Goal: Task Accomplishment & Management: Complete application form

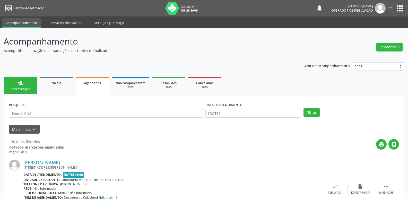
click at [12, 83] on link "person_add Nova marcação" at bounding box center [20, 85] width 33 height 17
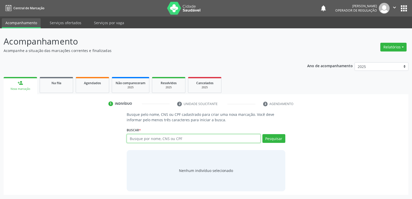
click at [137, 139] on input "text" at bounding box center [194, 138] width 134 height 9
type input "704000397575162"
click at [268, 139] on button "Pesquisar" at bounding box center [273, 138] width 23 height 9
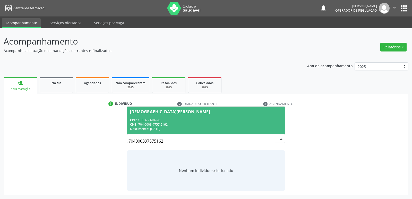
click at [158, 111] on div "Jaine da Silva Barbosa Maciel" at bounding box center [170, 112] width 80 height 4
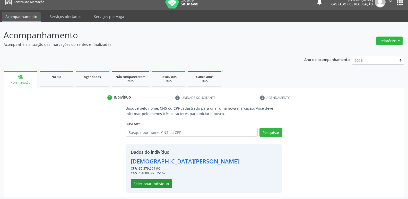
scroll to position [7, 0]
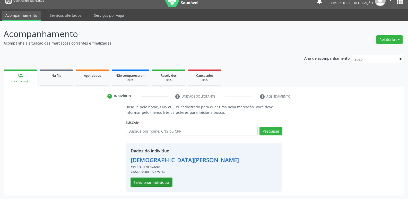
click at [157, 185] on button "Selecionar indivíduo" at bounding box center [151, 182] width 41 height 9
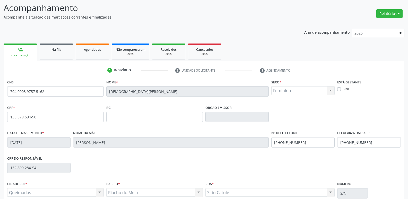
scroll to position [80, 0]
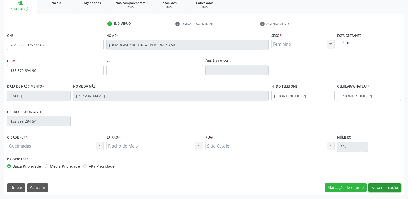
drag, startPoint x: 383, startPoint y: 186, endPoint x: 377, endPoint y: 185, distance: 6.1
click at [382, 186] on button "Nova marcação" at bounding box center [384, 187] width 32 height 9
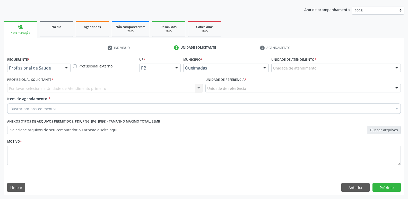
scroll to position [56, 0]
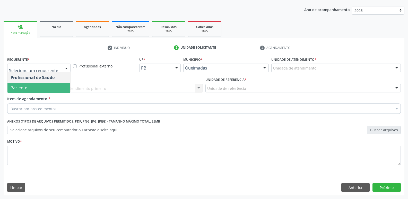
click at [41, 86] on span "Paciente" at bounding box center [38, 88] width 63 height 10
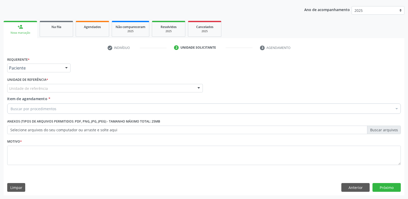
click at [49, 85] on div "Unidade de referência" at bounding box center [105, 88] width 196 height 9
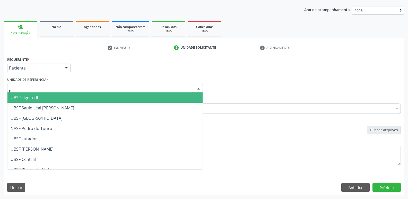
type input "ri"
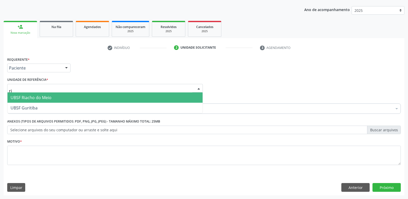
click at [35, 99] on span "UBSF Riacho do Meio" at bounding box center [31, 98] width 41 height 6
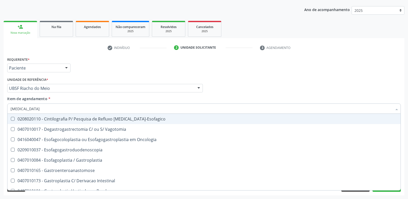
type input "gastrod"
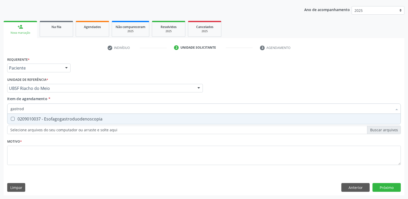
click at [79, 120] on div "0209010037 - Esofagogastroduodenoscopia" at bounding box center [204, 119] width 387 height 4
checkbox Esofagogastroduodenoscopia "true"
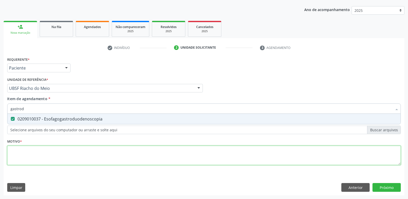
click at [77, 162] on div "Requerente * Paciente Profissional de Saúde Paciente Nenhum resultado encontrad…" at bounding box center [203, 114] width 393 height 117
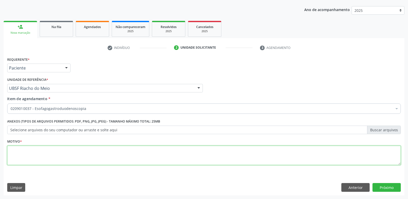
paste textarea "avaliação"
type textarea "avaliação"
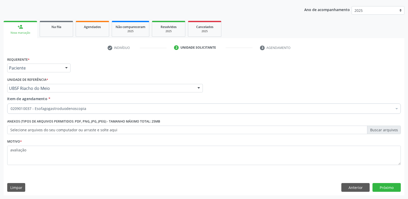
click at [395, 182] on div "Requerente * Paciente Profissional de Saúde Paciente Nenhum resultado encontrad…" at bounding box center [204, 126] width 401 height 140
click at [394, 187] on button "Próximo" at bounding box center [386, 187] width 28 height 9
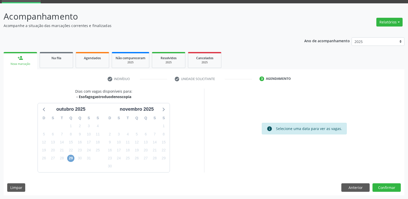
click at [69, 161] on span "29" at bounding box center [70, 158] width 7 height 7
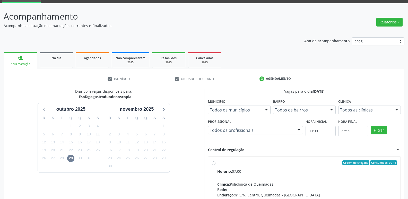
drag, startPoint x: 346, startPoint y: 172, endPoint x: 346, endPoint y: 169, distance: 3.1
click at [346, 170] on div "Horário: 07:00" at bounding box center [307, 171] width 180 height 5
click at [215, 165] on input "Ordem de chegada Consumidos: 0 / 15 Horário: 07:00 Clínica: Policlinica de Quei…" at bounding box center [214, 162] width 4 height 5
radio input "true"
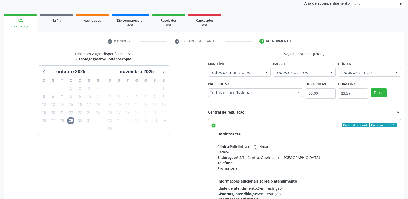
scroll to position [109, 0]
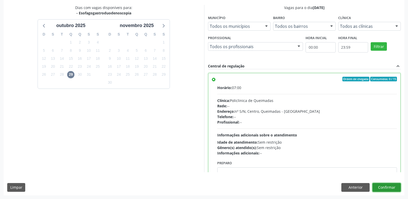
click at [383, 185] on button "Confirmar" at bounding box center [386, 187] width 28 height 9
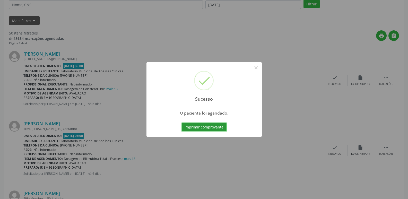
scroll to position [0, 0]
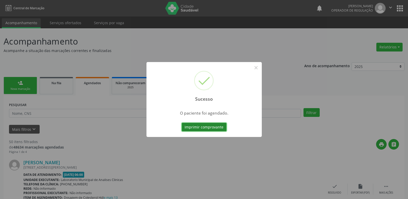
click at [221, 127] on button "Imprimir comprovante" at bounding box center [204, 127] width 45 height 9
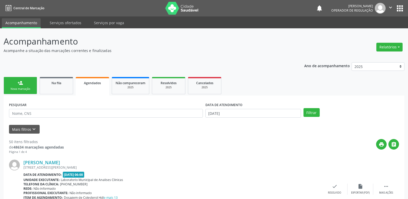
click at [22, 83] on div "person_add" at bounding box center [20, 83] width 6 height 6
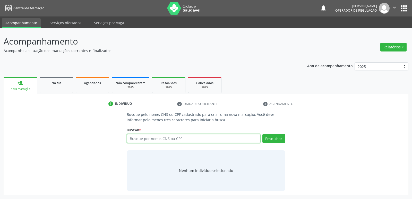
click at [202, 136] on input "text" at bounding box center [194, 138] width 134 height 9
type input "702808157245366"
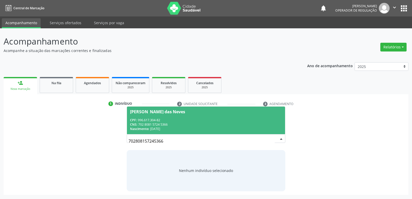
click at [120, 122] on div "Busque pelo nome, CNS ou CPF cadastrado para criar uma nova marcação. Você deve…" at bounding box center [205, 151] width 397 height 79
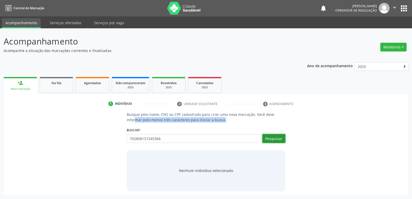
click at [276, 140] on button "Pesquisar" at bounding box center [273, 138] width 23 height 9
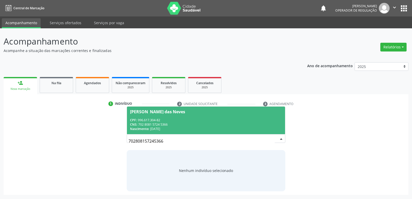
click at [161, 119] on div "CPF: 996.617.304-82" at bounding box center [206, 120] width 152 height 4
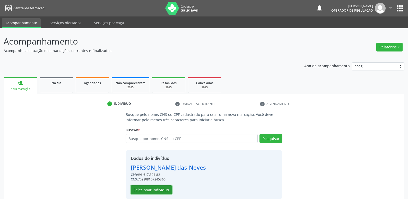
click at [162, 191] on button "Selecionar indivíduo" at bounding box center [151, 189] width 41 height 9
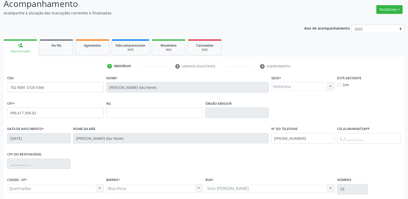
scroll to position [80, 0]
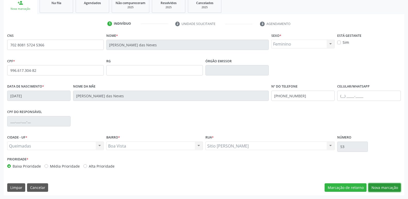
click at [382, 186] on button "Nova marcação" at bounding box center [384, 187] width 32 height 9
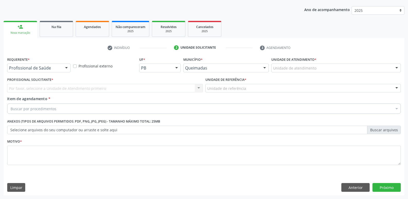
scroll to position [56, 0]
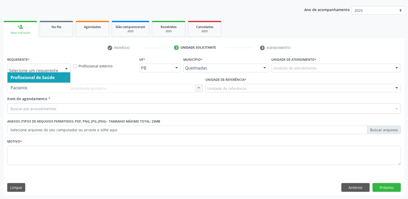
drag, startPoint x: 64, startPoint y: 70, endPoint x: 59, endPoint y: 77, distance: 8.6
click at [64, 70] on div at bounding box center [67, 68] width 8 height 9
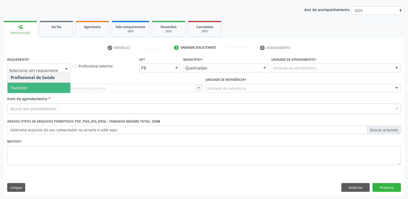
click at [50, 87] on span "Paciente" at bounding box center [38, 88] width 63 height 10
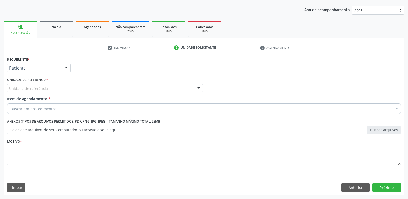
click at [63, 87] on div "Unidade de referência" at bounding box center [105, 88] width 196 height 9
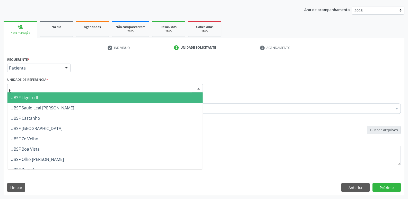
type input "bo"
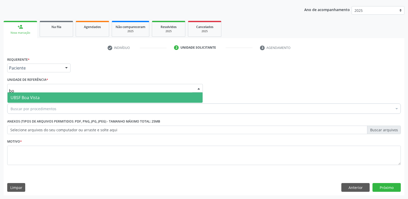
click at [36, 101] on span "UBSF Boa Vista" at bounding box center [104, 97] width 195 height 10
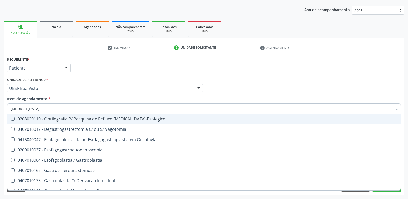
type input "gastrod"
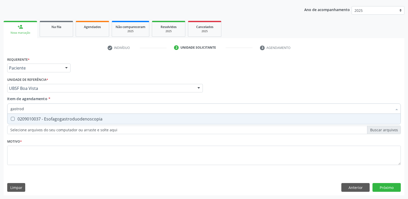
click at [71, 120] on div "0209010037 - Esofagogastroduodenoscopia" at bounding box center [204, 119] width 387 height 4
checkbox Esofagogastroduodenoscopia "true"
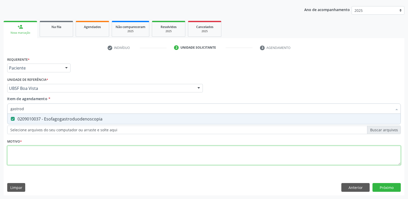
click at [63, 153] on div "Requerente * Paciente Profissional de Saúde Paciente Nenhum resultado encontrad…" at bounding box center [203, 114] width 393 height 117
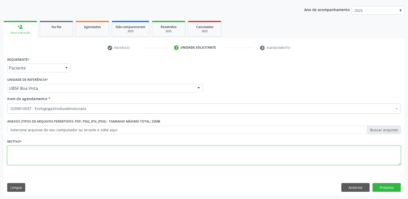
paste textarea "avaliação"
type textarea "avaliação"
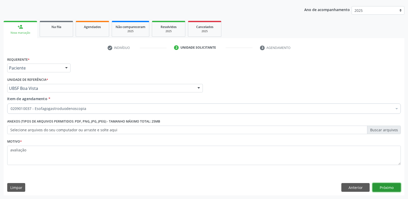
click at [392, 188] on button "Próximo" at bounding box center [386, 187] width 28 height 9
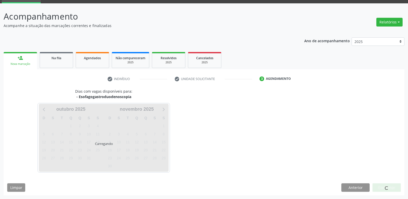
scroll to position [25, 0]
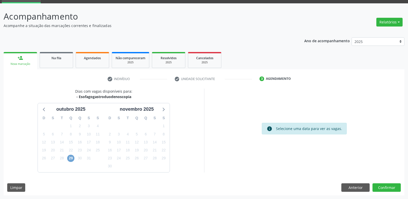
click at [73, 157] on span "29" at bounding box center [70, 158] width 7 height 7
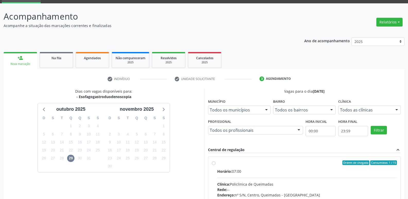
drag, startPoint x: 285, startPoint y: 174, endPoint x: 302, endPoint y: 164, distance: 20.0
click at [287, 173] on div "Horário: 07:00" at bounding box center [307, 171] width 180 height 5
click at [215, 165] on input "Ordem de chegada Consumidos: 1 / 15 Horário: 07:00 Clínica: Policlinica de Quei…" at bounding box center [214, 162] width 4 height 5
radio input "true"
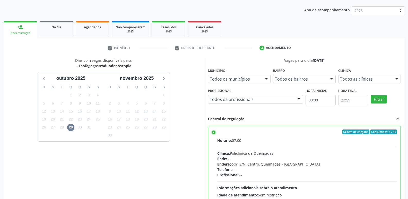
scroll to position [109, 0]
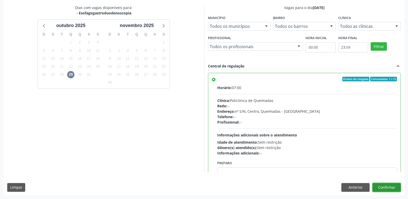
click at [388, 187] on button "Confirmar" at bounding box center [386, 187] width 28 height 9
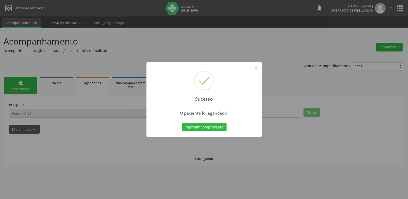
scroll to position [0, 0]
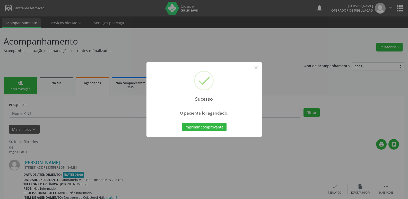
click at [182, 123] on button "Imprimir comprovante" at bounding box center [204, 127] width 45 height 9
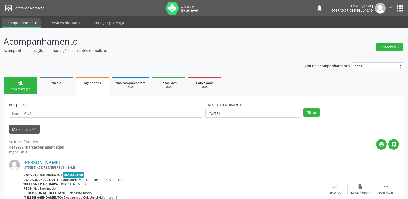
click at [21, 83] on div "person_add" at bounding box center [20, 83] width 6 height 6
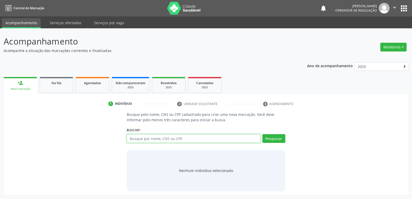
click at [167, 138] on input "text" at bounding box center [194, 138] width 134 height 9
type input "70005756410109"
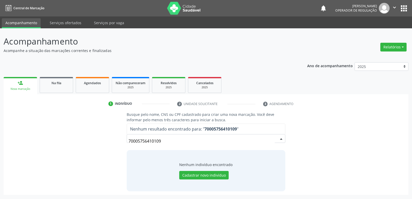
drag, startPoint x: 135, startPoint y: 141, endPoint x: 132, endPoint y: 142, distance: 3.2
click at [134, 141] on input "70005756410109" at bounding box center [201, 141] width 146 height 10
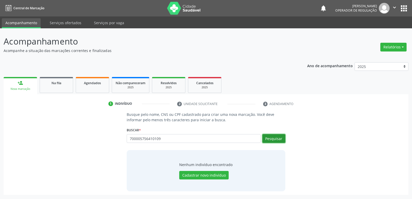
click at [277, 139] on button "Pesquisar" at bounding box center [273, 138] width 23 height 9
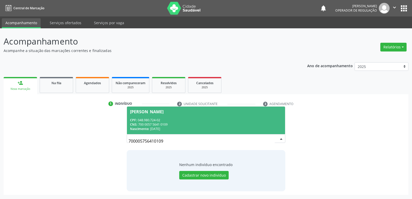
click at [157, 118] on div "CPF: 048.980.724-02" at bounding box center [206, 120] width 152 height 4
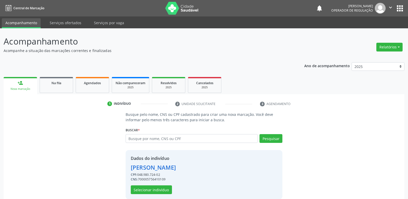
scroll to position [7, 0]
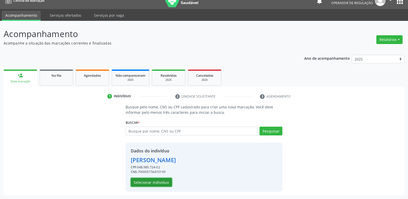
click at [155, 180] on button "Selecionar indivíduo" at bounding box center [151, 182] width 41 height 9
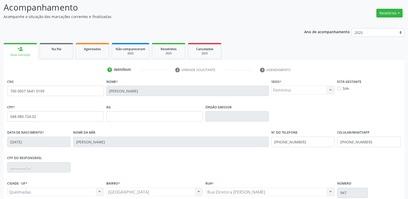
scroll to position [80, 0]
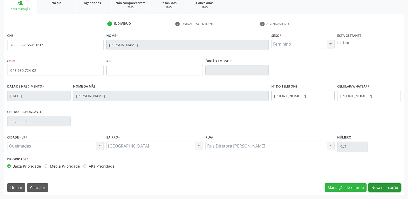
click at [381, 188] on button "Nova marcação" at bounding box center [384, 187] width 32 height 9
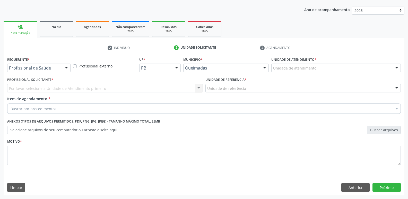
drag, startPoint x: 57, startPoint y: 68, endPoint x: 49, endPoint y: 89, distance: 22.9
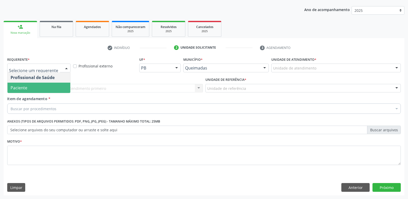
drag, startPoint x: 49, startPoint y: 90, endPoint x: 66, endPoint y: 93, distance: 17.1
click at [50, 90] on span "Paciente" at bounding box center [38, 88] width 63 height 10
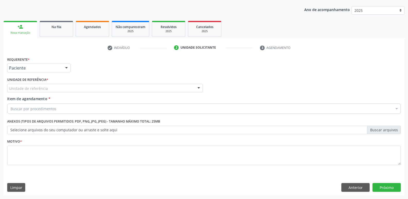
click at [68, 88] on div "Unidade de referência" at bounding box center [105, 88] width 196 height 9
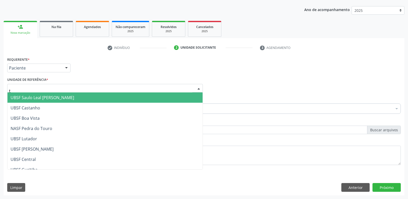
type input "ti"
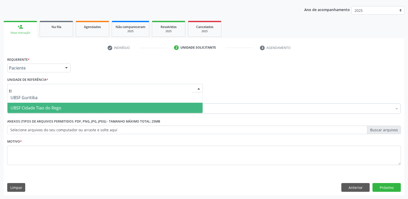
click at [53, 106] on span "UBSF Cidade Tiao do Rego" at bounding box center [36, 108] width 51 height 6
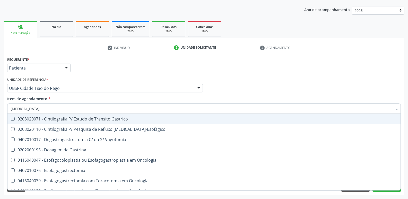
type input "gastrod"
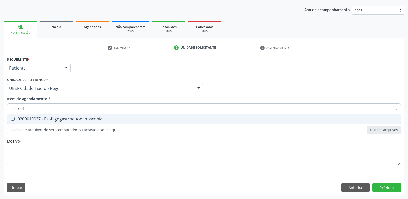
click at [55, 119] on div "0209010037 - Esofagogastroduodenoscopia" at bounding box center [204, 119] width 387 height 4
checkbox Esofagogastroduodenoscopia "true"
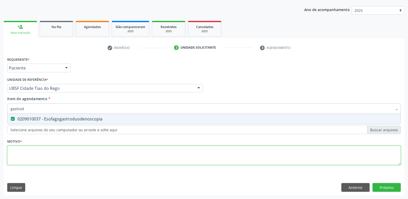
click at [42, 152] on div "Requerente * Paciente Profissional de Saúde Paciente Nenhum resultado encontrad…" at bounding box center [203, 114] width 393 height 117
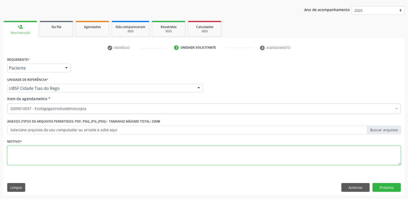
paste textarea "avaliação"
type textarea "avaliação"
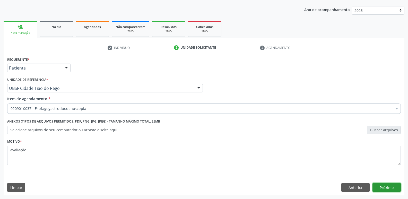
click at [389, 187] on button "Próximo" at bounding box center [386, 187] width 28 height 9
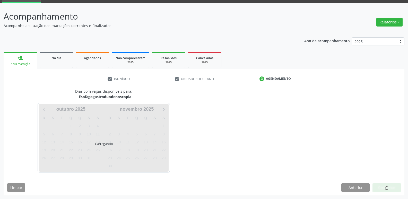
scroll to position [25, 0]
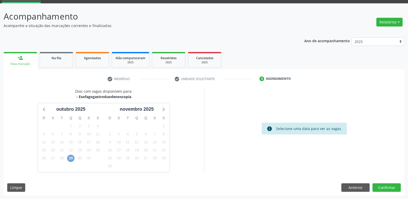
click at [69, 158] on span "29" at bounding box center [70, 158] width 7 height 7
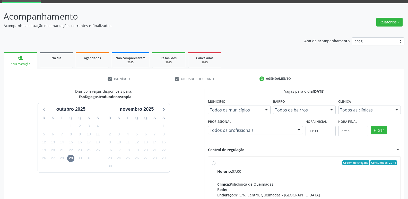
click at [215, 165] on input "Ordem de chegada Consumidos: 2 / 15 Horário: 07:00 Clínica: Policlinica de Quei…" at bounding box center [214, 162] width 4 height 5
radio input "true"
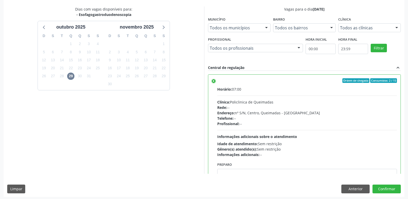
scroll to position [109, 0]
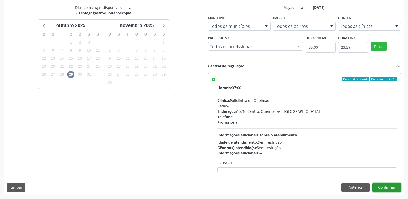
click at [382, 189] on button "Confirmar" at bounding box center [386, 187] width 28 height 9
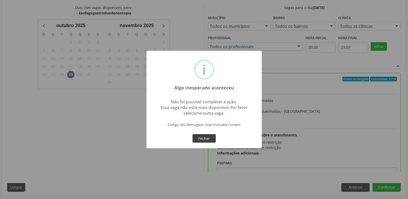
click at [210, 139] on button "Fechar" at bounding box center [203, 138] width 23 height 9
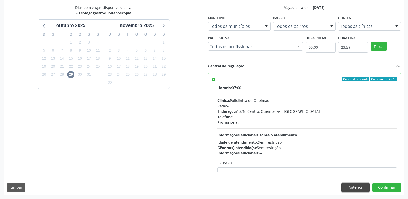
click at [360, 188] on button "Anterior" at bounding box center [355, 187] width 28 height 9
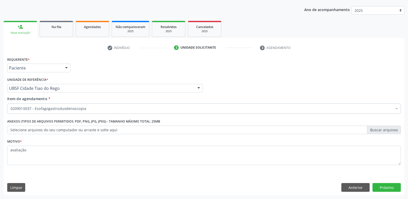
scroll to position [56, 0]
drag, startPoint x: 76, startPoint y: 111, endPoint x: 74, endPoint y: 106, distance: 5.6
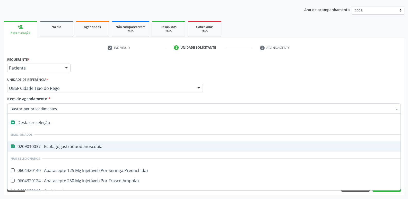
click at [54, 148] on div "0209010037 - Esofagogastroduodenoscopia" at bounding box center [211, 146] width 401 height 4
checkbox Esofagogastroduodenoscopia "false"
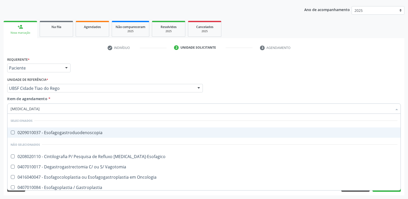
type input "gastrod"
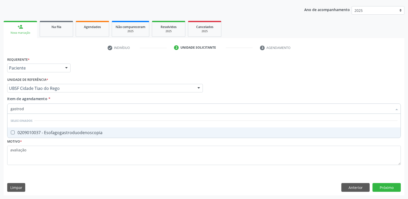
click at [68, 132] on div "0209010037 - Esofagogastroduodenoscopia" at bounding box center [204, 132] width 387 height 4
click at [396, 188] on div "Requerente * Paciente Profissional de Saúde Paciente Nenhum resultado encontrad…" at bounding box center [204, 126] width 401 height 140
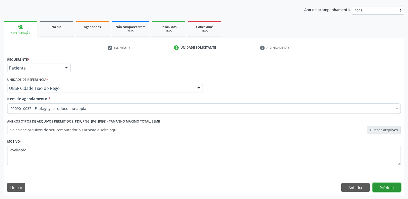
click at [382, 187] on button "Próximo" at bounding box center [386, 187] width 28 height 9
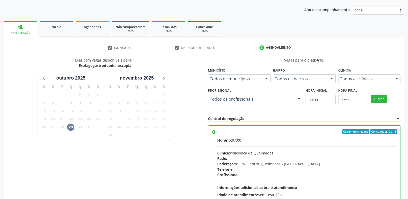
drag, startPoint x: 334, startPoint y: 172, endPoint x: 337, endPoint y: 162, distance: 9.9
click at [335, 171] on div "Horário: 07:00 Clínica: Policlinica de Queimadas Rede: -- Endereço: nº S/N, Cen…" at bounding box center [307, 172] width 180 height 71
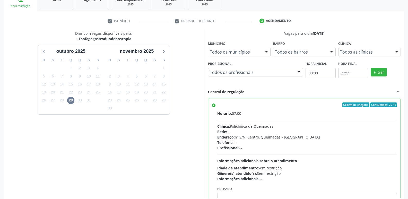
scroll to position [109, 0]
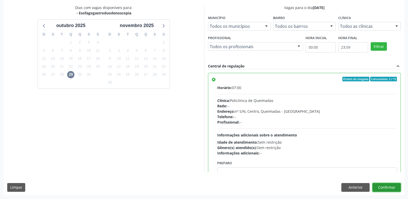
click at [395, 188] on button "Confirmar" at bounding box center [386, 187] width 28 height 9
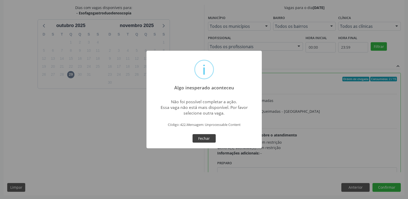
click at [212, 139] on button "Fechar" at bounding box center [203, 138] width 23 height 9
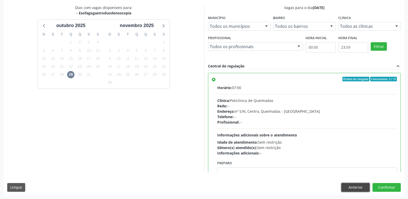
click at [360, 183] on button "Anterior" at bounding box center [355, 187] width 28 height 9
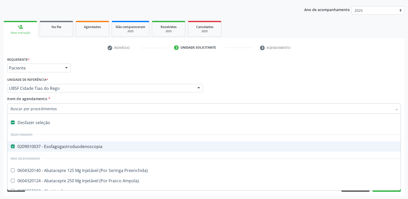
click at [64, 145] on div "0209010037 - Esofagogastroduodenoscopia" at bounding box center [211, 146] width 401 height 4
checkbox Esofagogastroduodenoscopia "false"
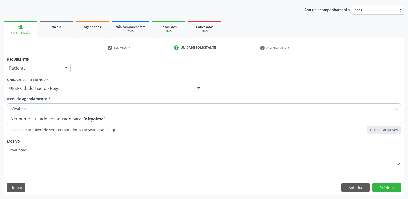
click at [17, 107] on input "oftyalmo" at bounding box center [202, 108] width 382 height 10
type input "oftalmo"
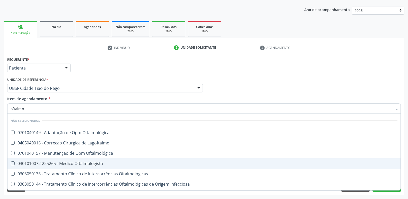
click at [121, 161] on span "0301010072-225265 - Médico Oftalmologista" at bounding box center [203, 163] width 393 height 10
checkbox Oftalmologista "true"
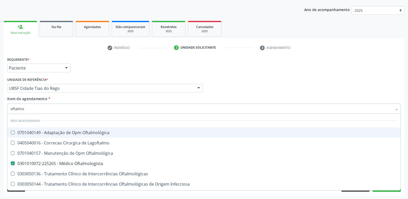
click at [278, 77] on div "Profissional Solicitante Por favor, selecione a Unidade de Atendimento primeiro…" at bounding box center [204, 86] width 396 height 20
checkbox Oftalmológica "true"
checkbox Oftalmologista "false"
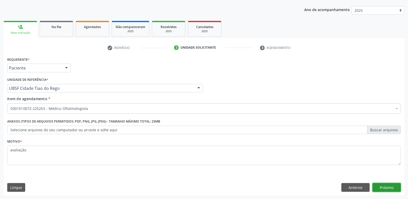
click at [395, 187] on button "Próximo" at bounding box center [386, 187] width 28 height 9
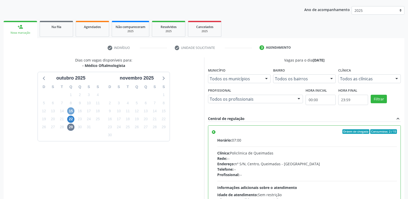
click at [70, 110] on span "15" at bounding box center [70, 110] width 7 height 7
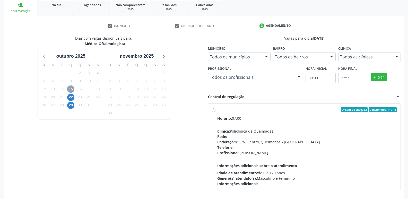
scroll to position [99, 0]
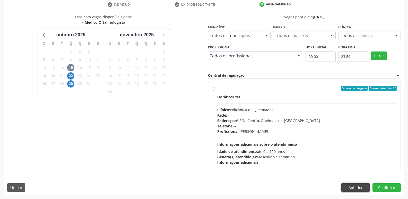
click at [353, 188] on button "Anterior" at bounding box center [355, 187] width 28 height 9
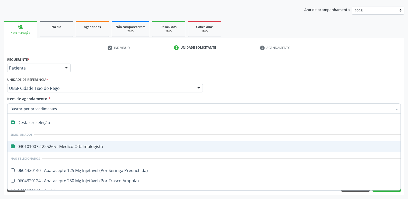
click at [78, 148] on div "0301010072-225265 - Médico Oftalmologista" at bounding box center [211, 146] width 401 height 4
checkbox Oftalmologista "false"
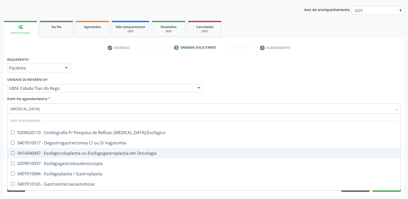
type input "gastrod"
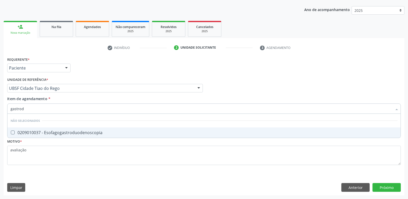
click at [79, 136] on span "0209010037 - Esofagogastroduodenoscopia" at bounding box center [203, 132] width 393 height 10
checkbox Esofagogastroduodenoscopia "true"
click at [382, 186] on div "Requerente * Paciente Profissional de Saúde Paciente Nenhum resultado encontrad…" at bounding box center [204, 126] width 401 height 140
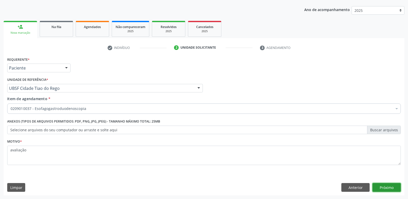
click at [395, 184] on button "Próximo" at bounding box center [386, 187] width 28 height 9
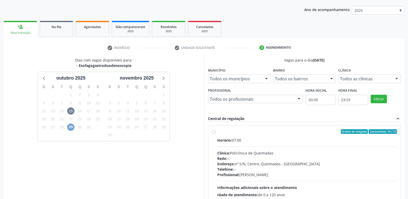
click at [71, 126] on span "29" at bounding box center [70, 127] width 7 height 7
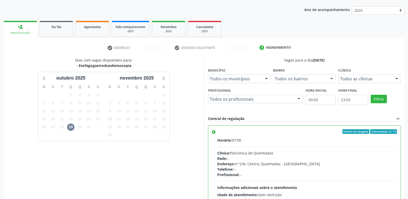
click at [365, 167] on div "Telefone: --" at bounding box center [307, 169] width 180 height 5
click at [215, 134] on input "Ordem de chegada Consumidos: 2 / 15 Horário: 07:00 Clínica: Policlinica de Quei…" at bounding box center [214, 131] width 4 height 5
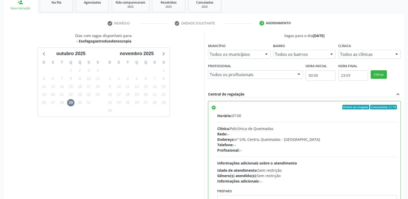
scroll to position [109, 0]
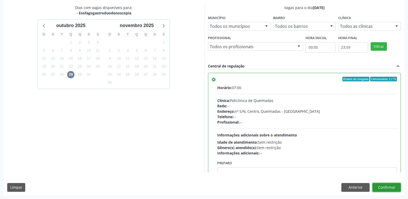
click at [380, 184] on button "Confirmar" at bounding box center [386, 187] width 28 height 9
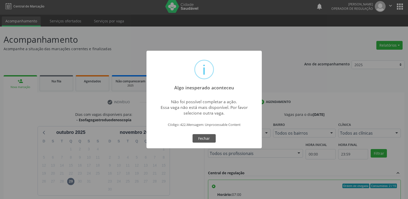
scroll to position [0, 0]
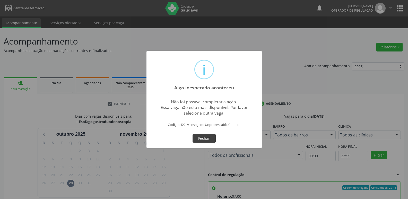
drag, startPoint x: 198, startPoint y: 137, endPoint x: 153, endPoint y: 128, distance: 45.2
click at [197, 138] on button "Fechar" at bounding box center [203, 138] width 23 height 9
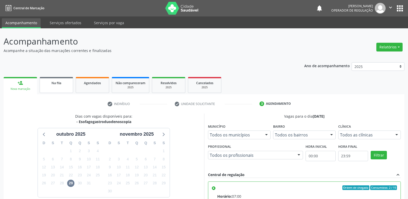
click at [65, 88] on link "Na fila" at bounding box center [56, 85] width 33 height 16
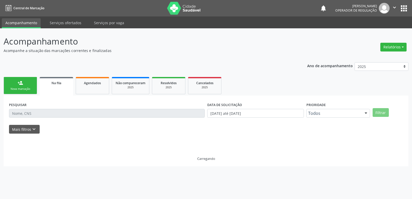
drag, startPoint x: 34, startPoint y: 86, endPoint x: 0, endPoint y: 68, distance: 38.8
click at [34, 87] on link "person_add Nova marcação" at bounding box center [20, 85] width 33 height 17
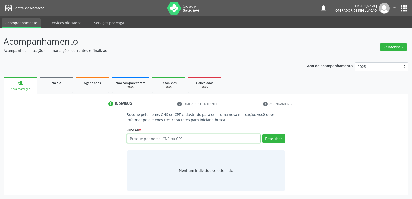
click at [182, 140] on input "text" at bounding box center [194, 138] width 134 height 9
type input "700005756410109"
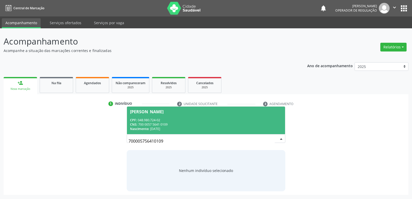
click at [170, 116] on span "Maria Suely da Silva Lopes Barbosa CPF: 048.980.724-02 CNS: 700 0057 5641 0109 …" at bounding box center [206, 121] width 158 height 28
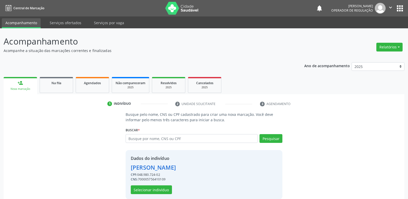
scroll to position [7, 0]
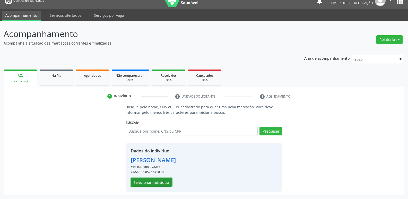
click at [157, 182] on button "Selecionar indivíduo" at bounding box center [151, 182] width 41 height 9
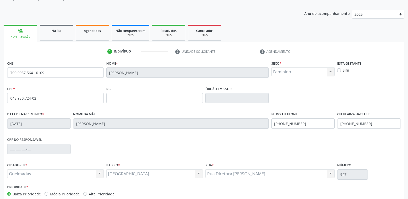
scroll to position [80, 0]
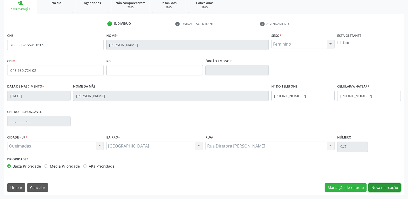
click at [389, 187] on button "Nova marcação" at bounding box center [384, 187] width 32 height 9
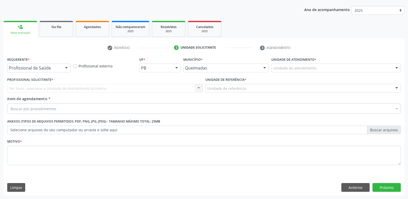
scroll to position [56, 0]
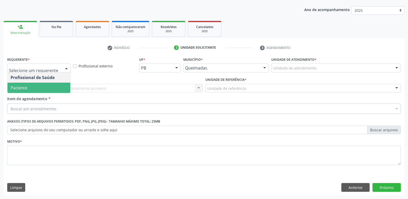
click at [29, 92] on span "Paciente" at bounding box center [38, 88] width 63 height 10
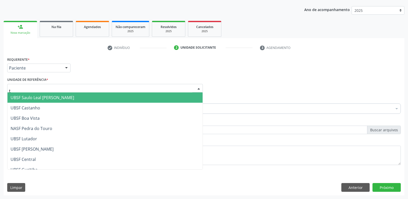
type input "ti"
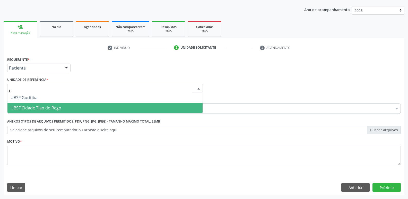
click at [44, 109] on span "UBSF Cidade Tiao do Rego" at bounding box center [36, 108] width 51 height 6
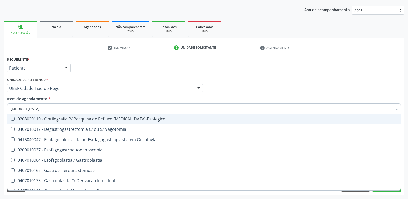
type input "gastrod"
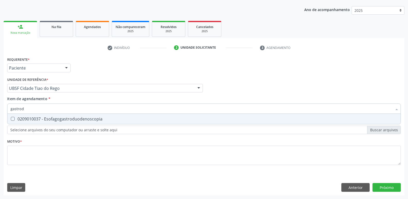
click at [43, 121] on div "0209010037 - Esofagogastroduodenoscopia" at bounding box center [204, 119] width 387 height 4
checkbox Esofagogastroduodenoscopia "true"
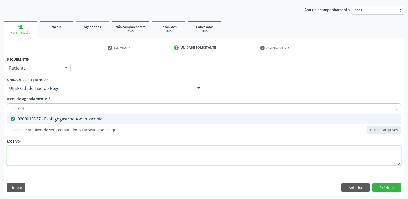
click at [43, 153] on div "Requerente * Paciente Profissional de Saúde Paciente Nenhum resultado encontrad…" at bounding box center [203, 114] width 393 height 117
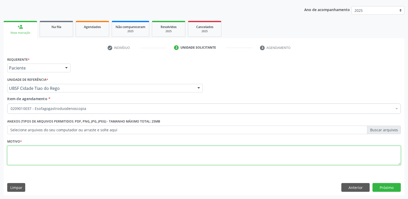
paste textarea "avaliação"
type textarea "avaliação"
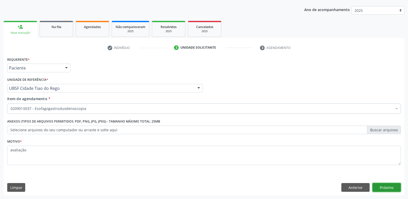
click at [391, 184] on button "Próximo" at bounding box center [386, 187] width 28 height 9
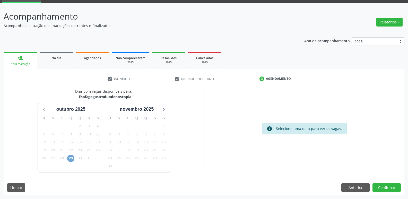
click at [72, 159] on span "29" at bounding box center [70, 158] width 7 height 7
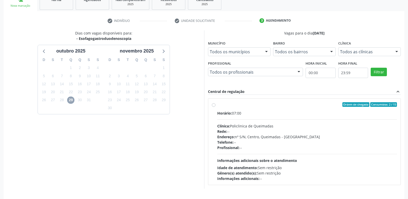
scroll to position [99, 0]
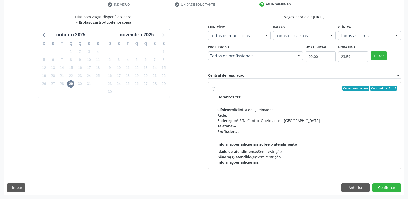
click at [357, 133] on div "Profissional: --" at bounding box center [307, 131] width 180 height 5
click at [215, 91] on input "Ordem de chegada Consumidos: 2 / 15 Horário: 07:00 Clínica: Policlinica de Quei…" at bounding box center [214, 88] width 4 height 5
radio input "true"
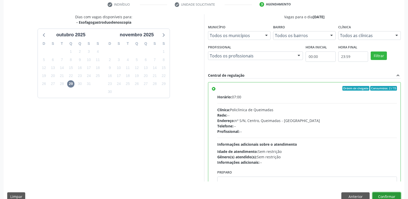
click at [378, 195] on button "Confirmar" at bounding box center [386, 196] width 28 height 9
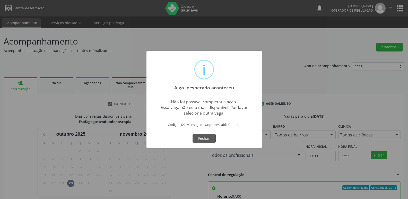
scroll to position [99, 0]
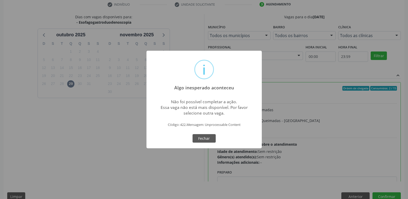
click at [192, 134] on button "Fechar" at bounding box center [203, 138] width 23 height 9
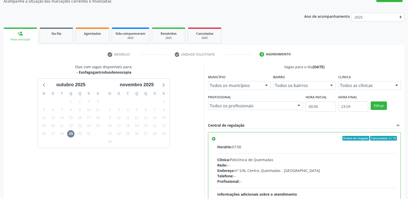
scroll to position [0, 0]
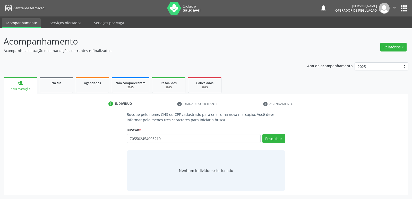
type input "705502454003210"
drag, startPoint x: 300, startPoint y: 138, endPoint x: 281, endPoint y: 136, distance: 19.1
click at [296, 138] on div "Busque pelo nome, CNS ou CPF cadastrado para criar uma nova marcação. Você deve…" at bounding box center [205, 151] width 397 height 79
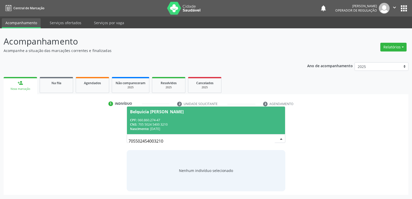
click at [151, 125] on div "CNS: 705 5024 5400 3210" at bounding box center [206, 124] width 152 height 4
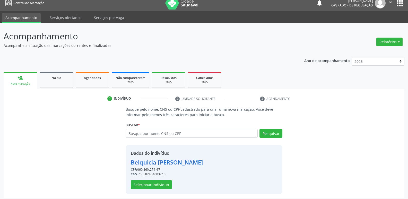
scroll to position [7, 0]
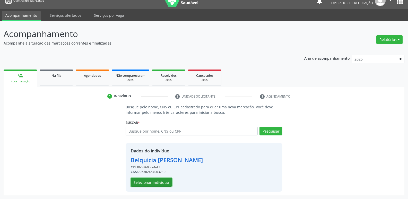
click at [147, 180] on button "Selecionar indivíduo" at bounding box center [151, 182] width 41 height 9
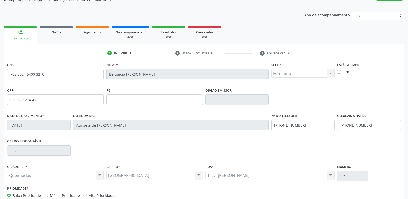
scroll to position [80, 0]
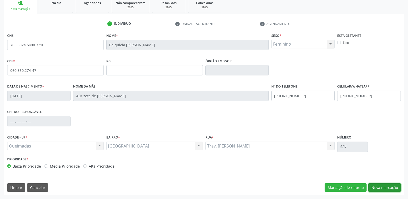
click at [381, 190] on button "Nova marcação" at bounding box center [384, 187] width 32 height 9
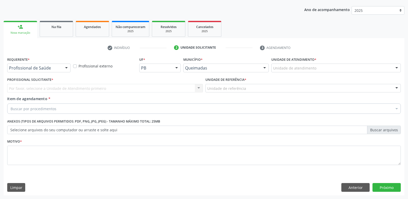
scroll to position [56, 0]
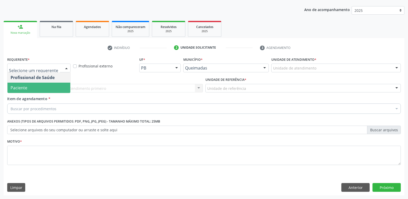
click at [30, 88] on span "Paciente" at bounding box center [38, 88] width 63 height 10
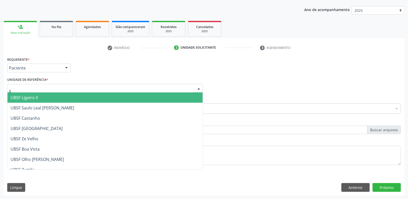
type input "sa"
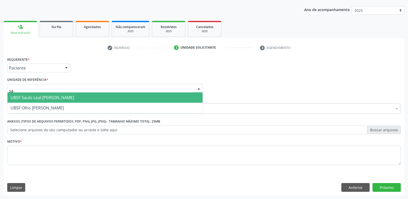
click at [24, 98] on span "UBSF Saulo Leal [PERSON_NAME]" at bounding box center [43, 98] width 64 height 6
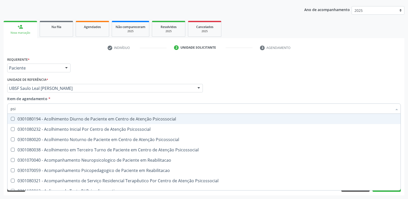
type input "psiq"
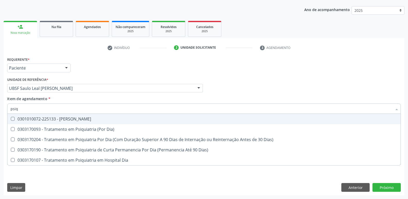
click at [57, 117] on div "0301010072-225133 - [PERSON_NAME]" at bounding box center [204, 119] width 387 height 4
checkbox Psiquiatra "true"
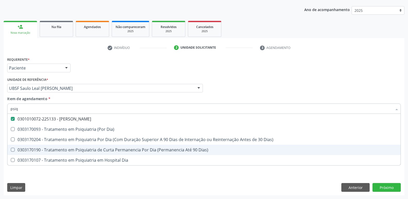
click at [37, 186] on div "Requerente * Paciente Profissional de Saúde Paciente Nenhum resultado encontrad…" at bounding box center [204, 126] width 401 height 140
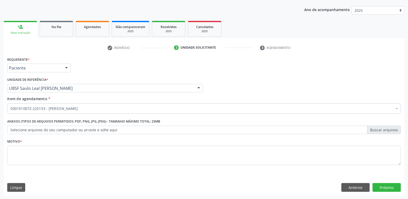
checkbox Psiquiatra "true"
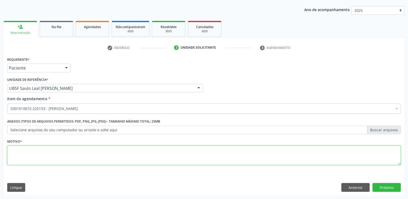
click at [64, 162] on textarea at bounding box center [203, 156] width 393 height 20
paste textarea "avaliação"
type textarea "avaliação"
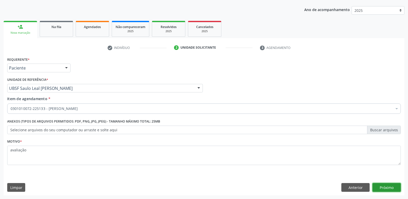
click at [390, 183] on button "Próximo" at bounding box center [386, 187] width 28 height 9
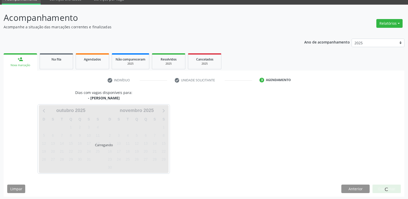
scroll to position [25, 0]
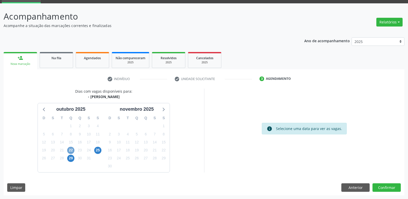
click at [70, 150] on span "22" at bounding box center [70, 150] width 7 height 7
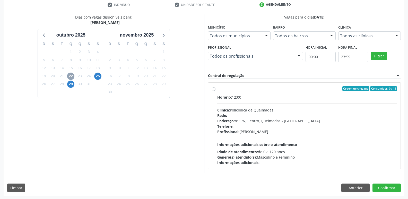
scroll to position [99, 0]
click at [322, 138] on hr at bounding box center [307, 138] width 180 height 0
click at [215, 91] on input "Ordem de chegada Consumidos: 0 / 15 Horário: 12:00 Clínica: Policlinica de Quei…" at bounding box center [214, 88] width 4 height 5
radio input "true"
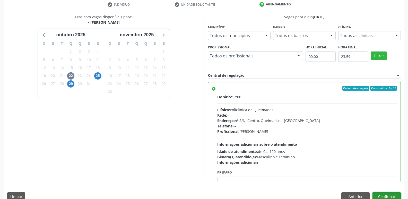
click at [384, 194] on button "Confirmar" at bounding box center [386, 196] width 28 height 9
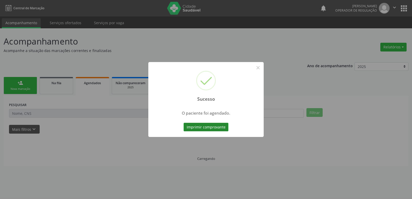
click at [214, 126] on button "Imprimir comprovante" at bounding box center [205, 127] width 45 height 9
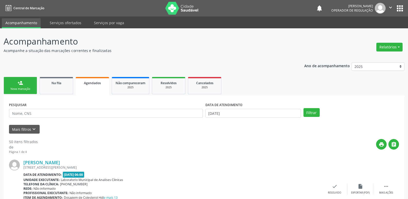
click at [26, 84] on link "person_add Nova marcação" at bounding box center [20, 85] width 33 height 17
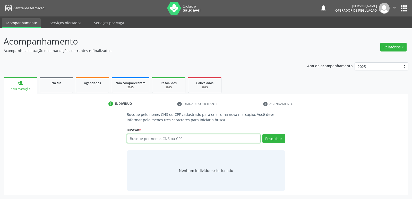
click at [144, 137] on input "text" at bounding box center [194, 138] width 134 height 9
type input "708202608433047"
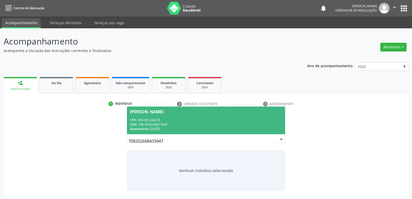
click at [146, 121] on div "CPF: 059.091.244-55" at bounding box center [206, 120] width 152 height 4
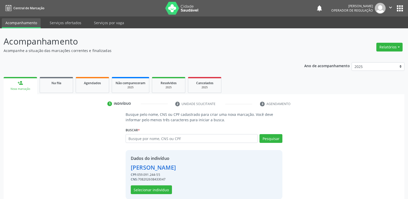
scroll to position [7, 0]
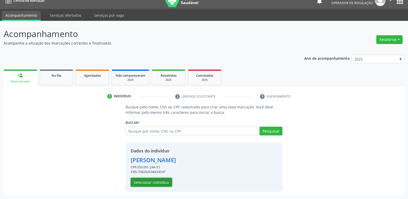
click at [153, 179] on button "Selecionar indivíduo" at bounding box center [151, 182] width 41 height 9
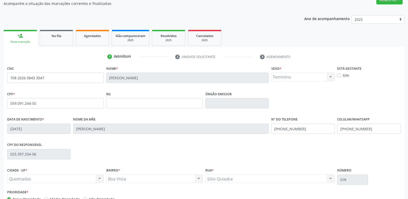
scroll to position [80, 0]
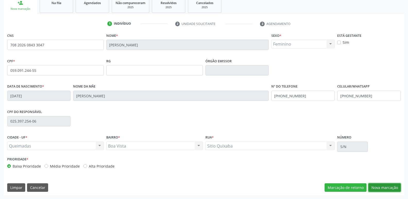
click at [381, 186] on button "Nova marcação" at bounding box center [384, 187] width 32 height 9
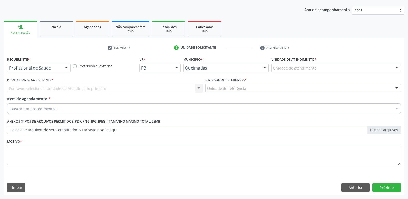
scroll to position [56, 0]
click at [63, 68] on div at bounding box center [67, 68] width 8 height 9
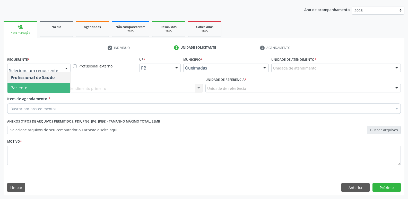
click at [38, 88] on span "Paciente" at bounding box center [38, 88] width 63 height 10
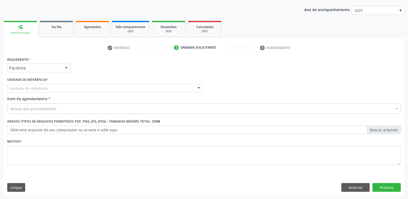
click at [51, 88] on div "Unidade de referência" at bounding box center [105, 88] width 196 height 9
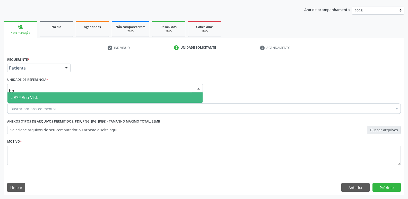
click at [39, 103] on div "Buscar por procedimentos" at bounding box center [203, 108] width 393 height 10
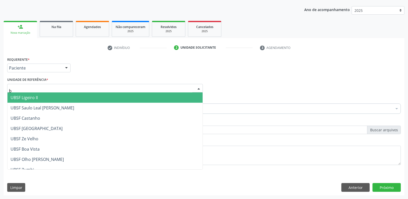
type input "bo"
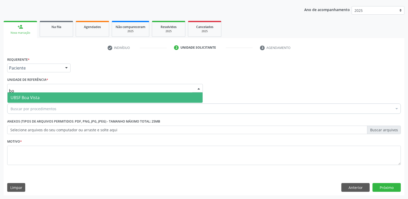
click at [39, 94] on span "UBSF Boa Vista" at bounding box center [104, 97] width 195 height 10
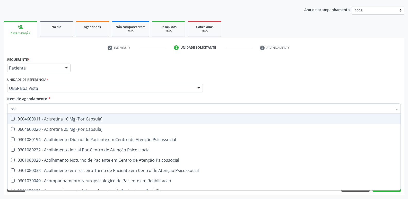
type input "psiq"
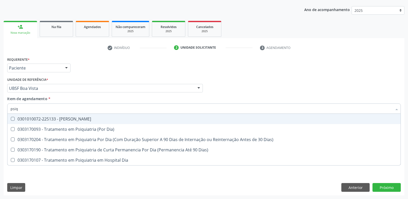
click at [47, 118] on div "0301010072-225133 - [PERSON_NAME]" at bounding box center [204, 119] width 387 height 4
checkbox Psiquiatra "true"
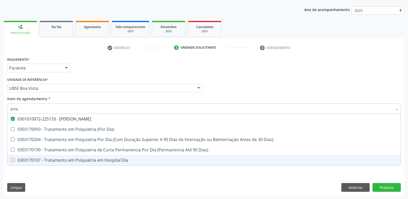
drag, startPoint x: 68, startPoint y: 180, endPoint x: 64, endPoint y: 172, distance: 9.1
click at [67, 179] on div "Requerente * Paciente Profissional de Saúde Paciente Nenhum resultado encontrad…" at bounding box center [204, 126] width 401 height 140
checkbox Dia\) "true"
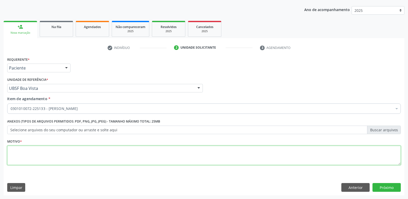
click at [75, 159] on textarea at bounding box center [203, 156] width 393 height 20
paste textarea "avaliação"
type textarea "avaliação"
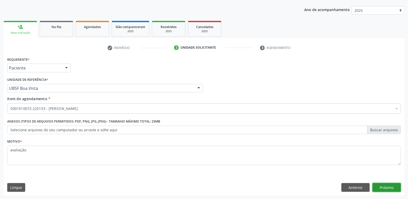
click at [385, 187] on button "Próximo" at bounding box center [386, 187] width 28 height 9
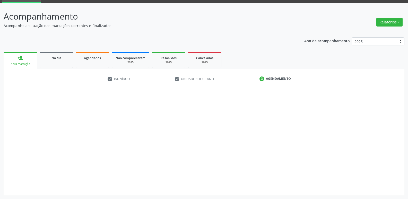
scroll to position [25, 0]
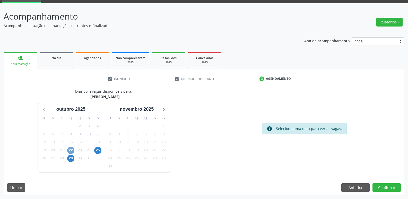
click at [72, 151] on span "22" at bounding box center [70, 150] width 7 height 7
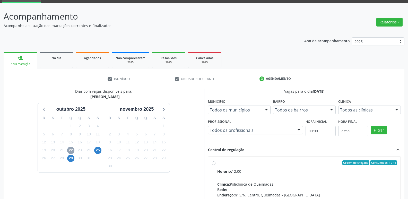
scroll to position [99, 0]
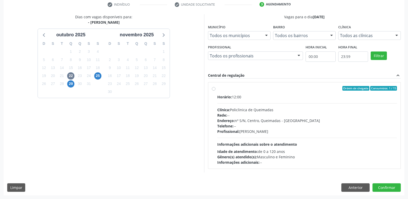
click at [278, 105] on div "Horário: 12:00 Clínica: Policlinica de Queimadas Rede: -- Endereço: nº S/N, Cen…" at bounding box center [307, 129] width 180 height 71
click at [215, 91] on input "Ordem de chegada Consumidos: 1 / 15 Horário: 12:00 Clínica: Policlinica de Quei…" at bounding box center [214, 88] width 4 height 5
radio input "true"
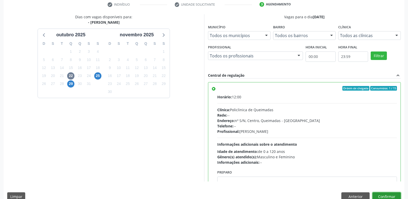
click at [390, 193] on button "Confirmar" at bounding box center [386, 196] width 28 height 9
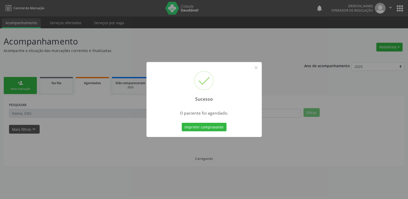
scroll to position [0, 0]
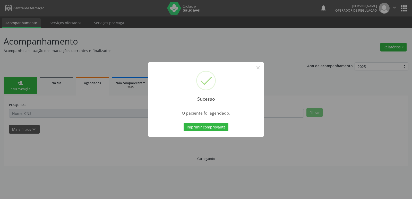
click at [183, 123] on button "Imprimir comprovante" at bounding box center [205, 127] width 45 height 9
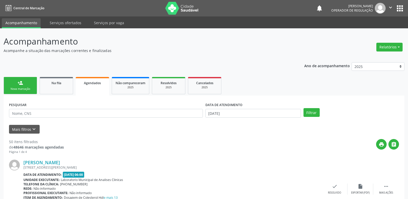
click at [26, 80] on link "person_add Nova marcação" at bounding box center [20, 85] width 33 height 17
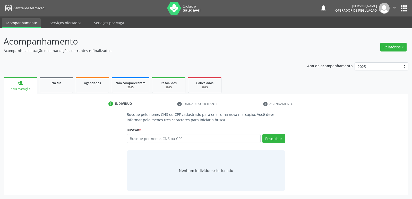
drag, startPoint x: 141, startPoint y: 133, endPoint x: 144, endPoint y: 139, distance: 6.8
click at [143, 138] on div "Buscar * Busque por nome, CNS ou CPF Nenhum resultado encontrado para: " " Digi…" at bounding box center [206, 136] width 158 height 20
click at [144, 140] on input "text" at bounding box center [194, 138] width 134 height 9
type input "703001840825072"
click at [269, 137] on button "Pesquisar" at bounding box center [273, 138] width 23 height 9
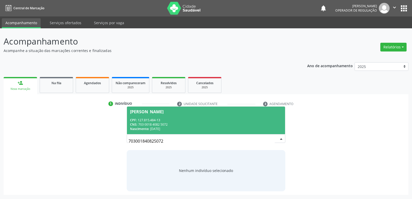
click at [183, 118] on div "CPF: 127.815.484-13" at bounding box center [206, 120] width 152 height 4
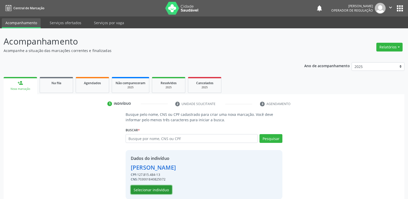
click at [160, 192] on button "Selecionar indivíduo" at bounding box center [151, 189] width 41 height 9
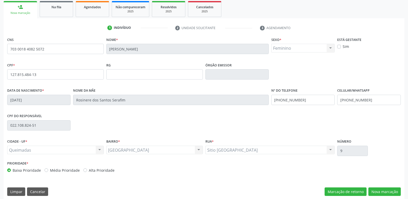
scroll to position [80, 0]
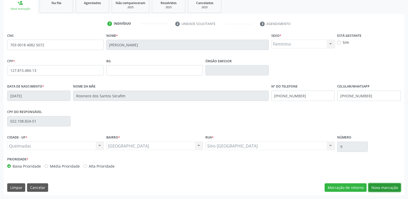
click at [388, 188] on button "Nova marcação" at bounding box center [384, 187] width 32 height 9
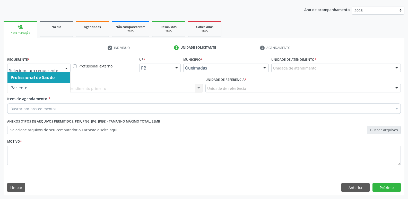
drag, startPoint x: 20, startPoint y: 68, endPoint x: 22, endPoint y: 78, distance: 10.5
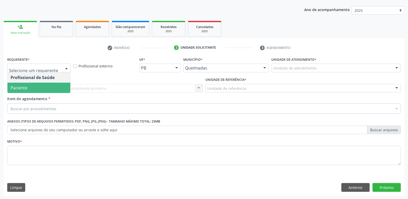
click at [21, 86] on span "Paciente" at bounding box center [19, 88] width 17 height 6
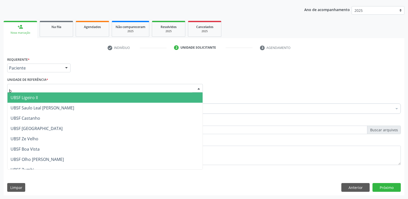
type input "ba"
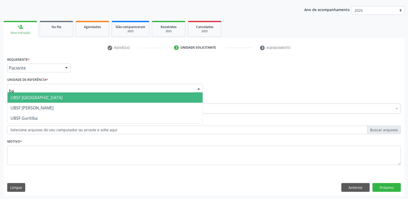
click at [23, 100] on span "UBSF [GEOGRAPHIC_DATA]" at bounding box center [37, 98] width 52 height 6
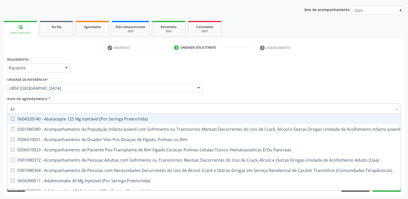
type input "g"
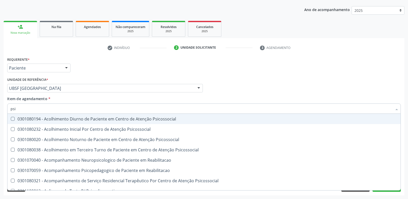
type input "psiq"
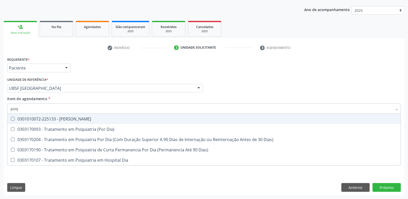
click at [53, 122] on span "0301010072-225133 - [PERSON_NAME]" at bounding box center [203, 119] width 393 height 10
checkbox Psiquiatra "true"
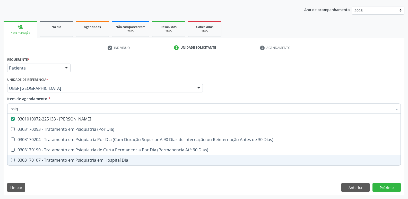
drag, startPoint x: 50, startPoint y: 180, endPoint x: 58, endPoint y: 164, distance: 17.4
click at [50, 177] on div "Requerente * Paciente Profissional de Saúde Paciente Nenhum resultado encontrad…" at bounding box center [204, 126] width 401 height 140
checkbox Dia\) "true"
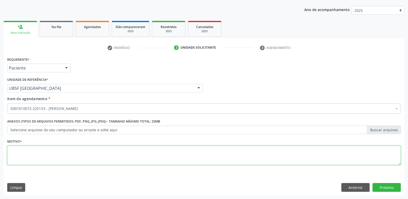
drag, startPoint x: 62, startPoint y: 160, endPoint x: 61, endPoint y: 154, distance: 6.2
click at [62, 159] on textarea at bounding box center [203, 156] width 393 height 20
paste textarea "avaliação"
type textarea "avaliação"
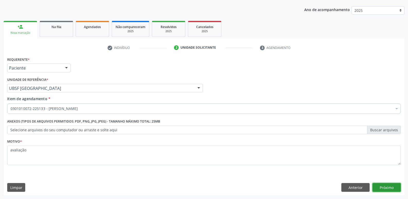
click at [383, 184] on button "Próximo" at bounding box center [386, 187] width 28 height 9
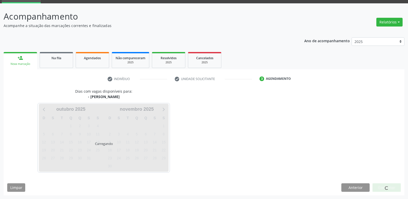
scroll to position [25, 0]
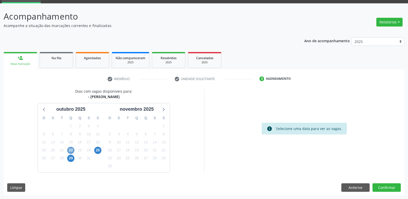
click at [72, 149] on span "22" at bounding box center [70, 150] width 7 height 7
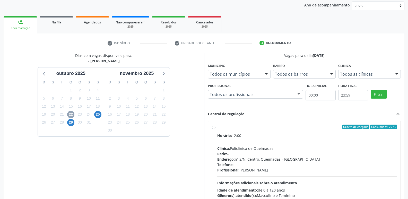
scroll to position [99, 0]
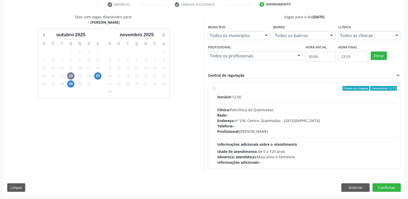
click at [354, 137] on div "Horário: 12:00 Clínica: Policlinica de Queimadas Rede: -- Endereço: nº S/N, Cen…" at bounding box center [307, 129] width 180 height 71
click at [215, 91] on input "Ordem de chegada Consumidos: 2 / 15 Horário: 12:00 Clínica: Policlinica de Quei…" at bounding box center [214, 88] width 4 height 5
radio input "true"
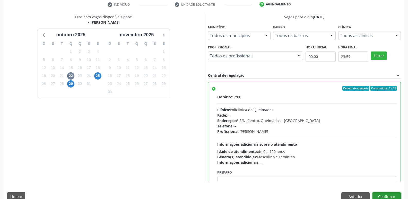
click at [383, 194] on button "Confirmar" at bounding box center [386, 196] width 28 height 9
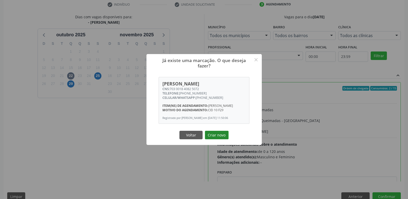
click at [220, 138] on button "Criar novo" at bounding box center [217, 135] width 24 height 9
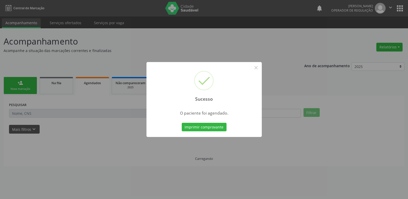
scroll to position [0, 0]
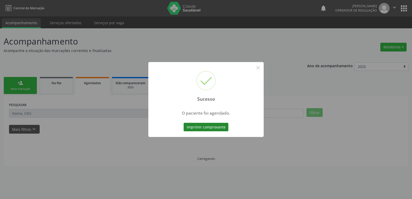
click at [216, 128] on button "Imprimir comprovante" at bounding box center [205, 127] width 45 height 9
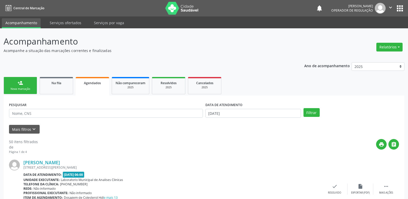
click at [25, 80] on link "person_add Nova marcação" at bounding box center [20, 85] width 33 height 17
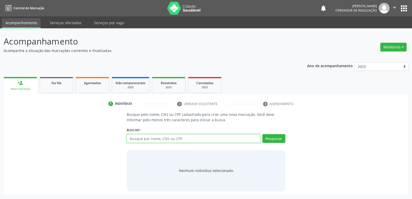
click at [161, 140] on input "text" at bounding box center [194, 138] width 134 height 9
type input "705401476134695"
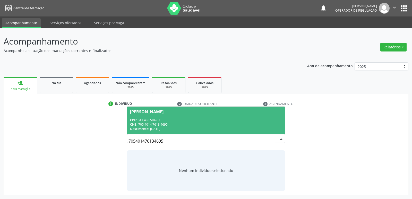
click at [143, 116] on span "[PERSON_NAME] CPF: 041.483.584-07 CNS: 705 4014 7613 4695 Nascimento: [DATE]" at bounding box center [206, 121] width 158 height 28
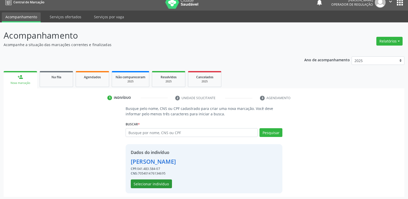
scroll to position [7, 0]
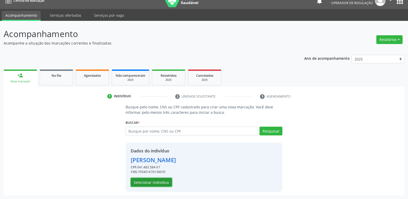
click at [169, 182] on button "Selecionar indivíduo" at bounding box center [151, 182] width 41 height 9
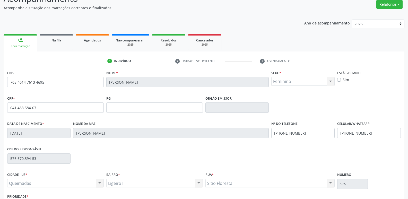
scroll to position [80, 0]
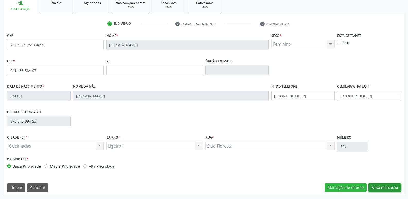
click at [377, 189] on button "Nova marcação" at bounding box center [384, 187] width 32 height 9
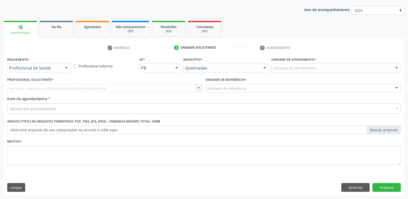
scroll to position [56, 0]
click at [33, 65] on div "Profissional de Saúde" at bounding box center [38, 68] width 63 height 9
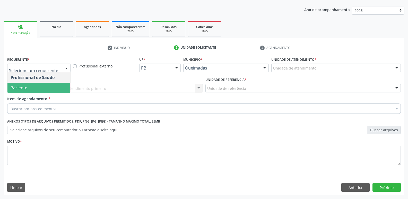
click at [27, 87] on span "Paciente" at bounding box center [19, 88] width 17 height 6
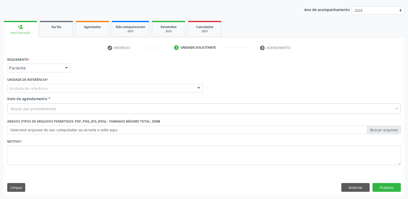
click at [52, 85] on div "Unidade de referência" at bounding box center [105, 88] width 196 height 9
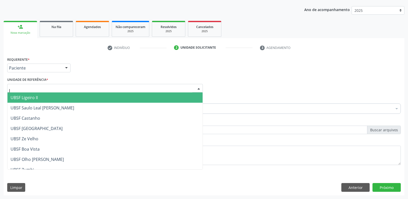
type input "li"
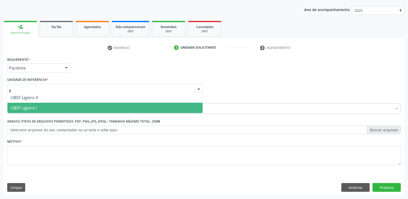
click at [44, 109] on span "UBSF Ligeiro I" at bounding box center [104, 108] width 195 height 10
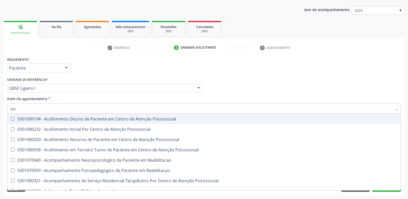
type input "psiq"
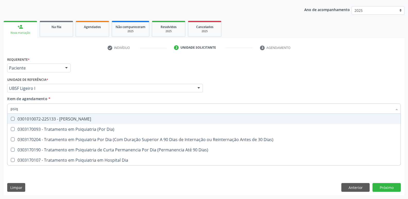
click at [76, 120] on div "0301010072-225133 - [PERSON_NAME]" at bounding box center [204, 119] width 387 height 4
checkbox Psiquiatra "true"
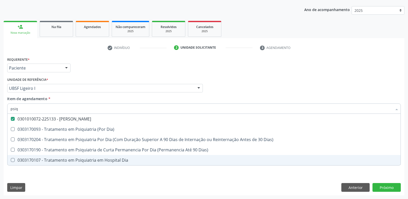
drag, startPoint x: 63, startPoint y: 188, endPoint x: 63, endPoint y: 183, distance: 4.9
click at [63, 187] on div "Requerente * Paciente Profissional de Saúde Paciente Nenhum resultado encontrad…" at bounding box center [204, 126] width 401 height 140
checkbox Dia\) "true"
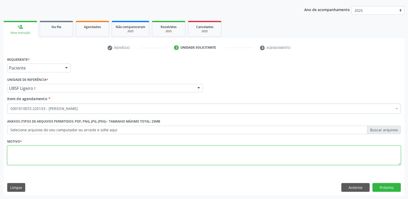
drag, startPoint x: 69, startPoint y: 164, endPoint x: 75, endPoint y: 158, distance: 9.1
click at [71, 162] on textarea at bounding box center [203, 156] width 393 height 20
paste textarea "avaliação"
type textarea "avaliação"
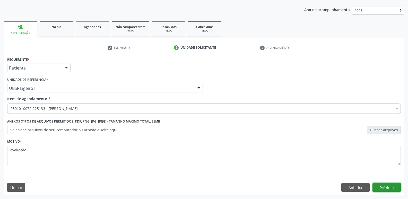
click at [389, 187] on button "Próximo" at bounding box center [386, 187] width 28 height 9
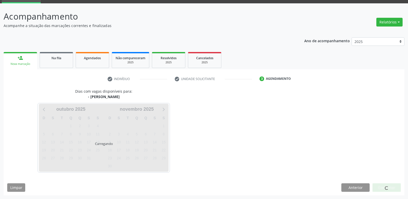
scroll to position [25, 0]
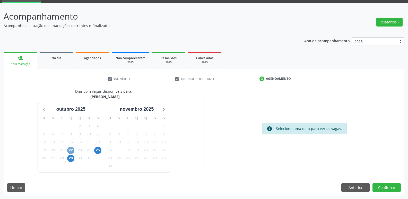
click at [72, 152] on span "22" at bounding box center [70, 150] width 7 height 7
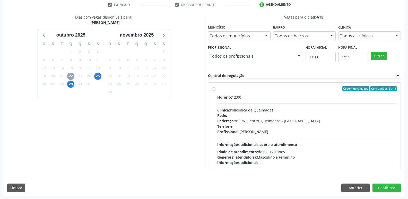
scroll to position [99, 0]
click at [342, 125] on div "Telefone: --" at bounding box center [307, 125] width 180 height 5
click at [215, 91] on input "Ordem de chegada Consumidos: 3 / 15 Horário: 12:00 Clínica: Policlinica de Quei…" at bounding box center [214, 88] width 4 height 5
radio input "true"
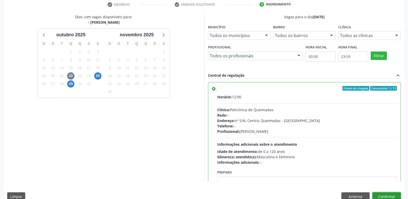
click at [391, 193] on button "Confirmar" at bounding box center [386, 196] width 28 height 9
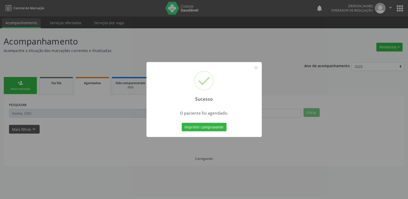
scroll to position [0, 0]
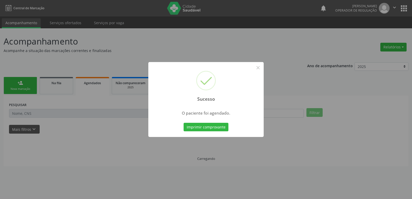
click at [183, 123] on button "Imprimir comprovante" at bounding box center [205, 127] width 45 height 9
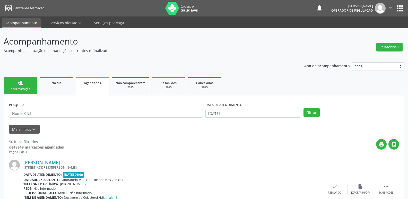
click at [23, 87] on div "Nova marcação" at bounding box center [20, 89] width 26 height 4
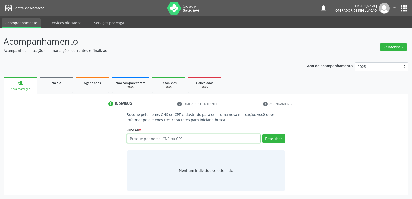
click at [234, 134] on input "text" at bounding box center [194, 138] width 134 height 9
click at [234, 138] on input "text" at bounding box center [194, 138] width 134 height 9
type input "708507508785180"
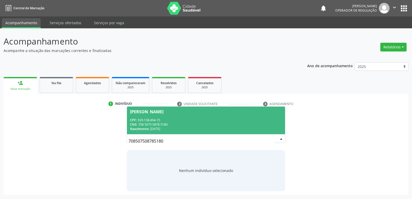
click at [181, 119] on div "CPF: 929.138.494-15" at bounding box center [206, 120] width 152 height 4
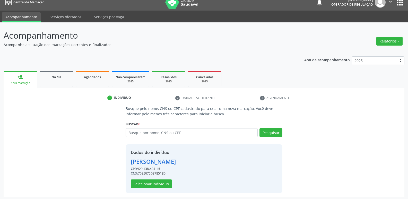
scroll to position [7, 0]
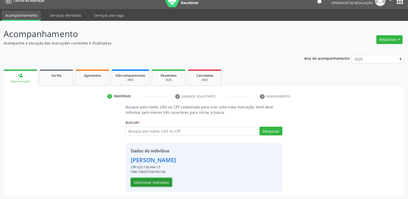
click at [160, 180] on button "Selecionar indivíduo" at bounding box center [151, 182] width 41 height 9
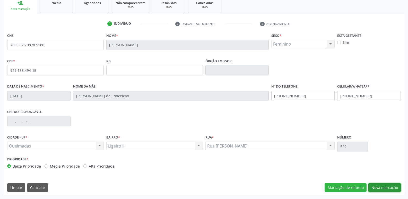
click at [390, 187] on button "Nova marcação" at bounding box center [384, 187] width 32 height 9
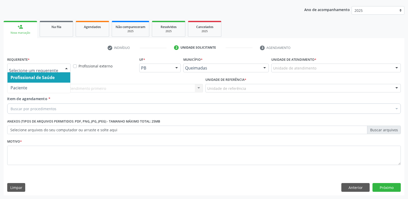
drag, startPoint x: 53, startPoint y: 68, endPoint x: 46, endPoint y: 85, distance: 18.4
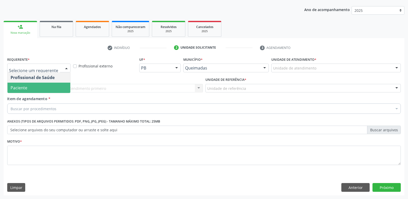
click at [44, 87] on span "Paciente" at bounding box center [38, 88] width 63 height 10
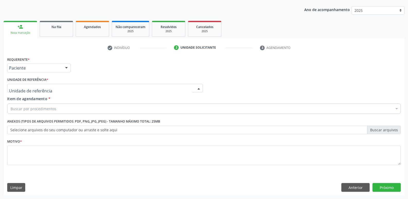
click at [49, 88] on div at bounding box center [105, 88] width 196 height 9
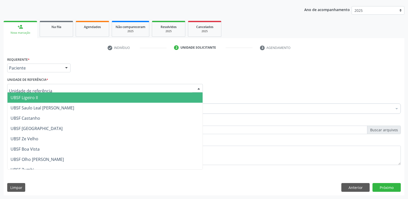
click at [42, 95] on span "UBSF Ligeiro II" at bounding box center [104, 97] width 195 height 10
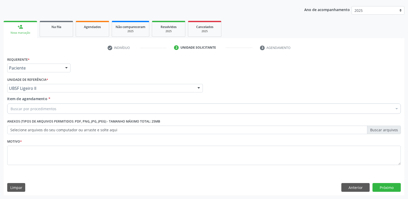
drag, startPoint x: 40, startPoint y: 103, endPoint x: 34, endPoint y: 114, distance: 12.4
click at [37, 110] on div "Item de agendamento * Buscar por procedimentos Selecionar todos 0604320140 - Ab…" at bounding box center [203, 104] width 393 height 16
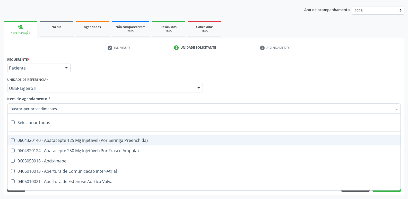
click at [55, 109] on div at bounding box center [203, 108] width 393 height 10
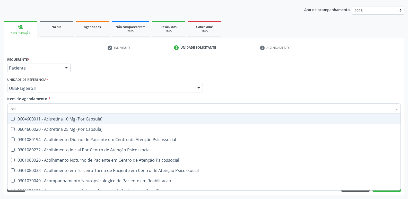
type input "psiq"
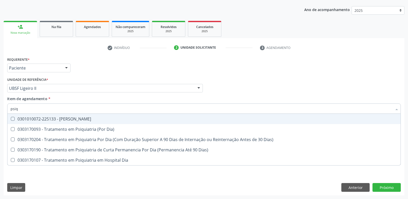
click at [64, 118] on div "0301010072-225133 - [PERSON_NAME]" at bounding box center [204, 119] width 387 height 4
checkbox Psiquiatra "true"
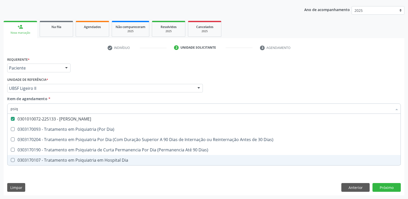
click at [54, 182] on div "Requerente * Paciente Profissional de Saúde Paciente Nenhum resultado encontrad…" at bounding box center [204, 126] width 401 height 140
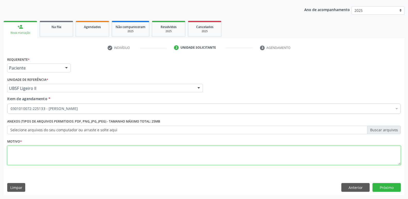
click at [60, 159] on textarea at bounding box center [203, 156] width 393 height 20
paste textarea "avaliação"
type textarea "avaliação"
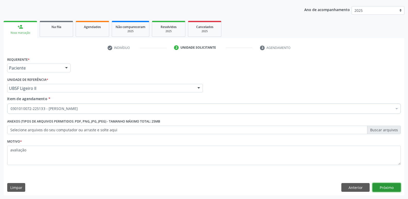
click at [397, 184] on button "Próximo" at bounding box center [386, 187] width 28 height 9
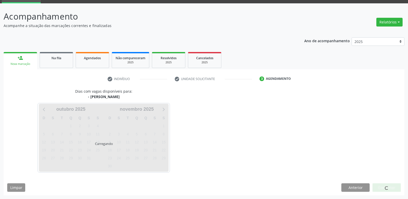
scroll to position [25, 0]
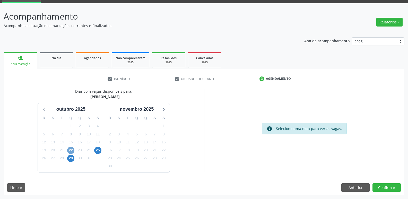
drag, startPoint x: 70, startPoint y: 150, endPoint x: 66, endPoint y: 144, distance: 7.2
click at [70, 150] on span "22" at bounding box center [70, 150] width 7 height 7
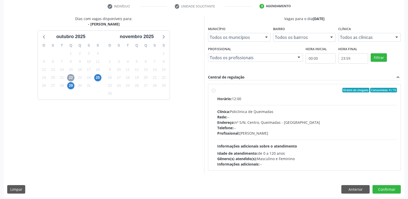
scroll to position [99, 0]
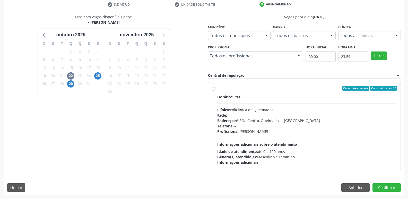
drag, startPoint x: 381, startPoint y: 152, endPoint x: 380, endPoint y: 163, distance: 11.1
click at [380, 159] on div "Horário: 12:00 Clínica: Policlinica de Queimadas Rede: -- Endereço: nº S/N, Cen…" at bounding box center [307, 129] width 180 height 71
radio input "true"
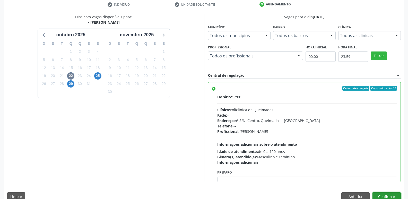
click at [391, 194] on button "Confirmar" at bounding box center [386, 196] width 28 height 9
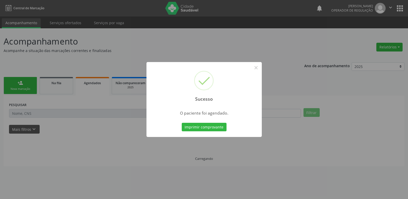
scroll to position [0, 0]
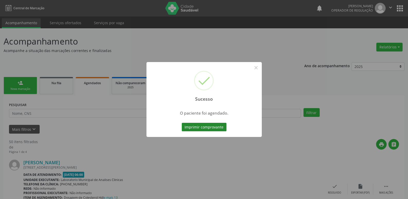
click at [205, 126] on button "Imprimir comprovante" at bounding box center [204, 127] width 45 height 9
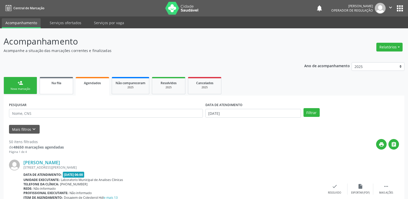
click at [55, 84] on span "Na fila" at bounding box center [56, 83] width 10 height 4
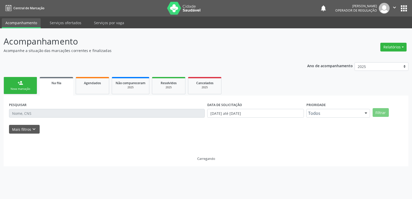
click at [10, 88] on div "Nova marcação" at bounding box center [20, 89] width 26 height 4
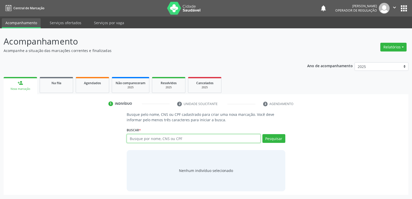
click at [186, 142] on input "text" at bounding box center [194, 138] width 134 height 9
type input "704204779777483"
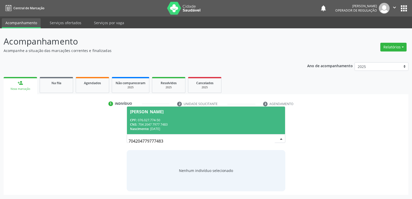
click at [209, 119] on div "CPF: 076.027.774-50" at bounding box center [206, 120] width 152 height 4
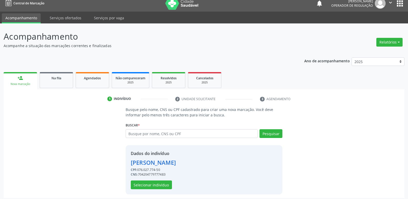
scroll to position [7, 0]
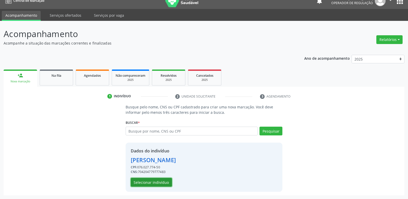
click at [164, 179] on button "Selecionar indivíduo" at bounding box center [151, 182] width 41 height 9
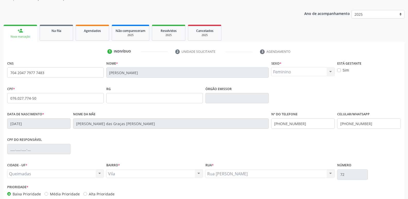
scroll to position [80, 0]
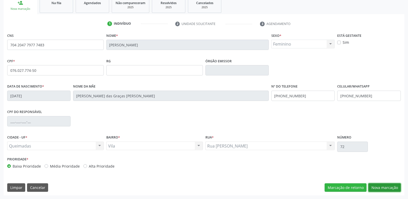
click at [373, 185] on button "Nova marcação" at bounding box center [384, 187] width 32 height 9
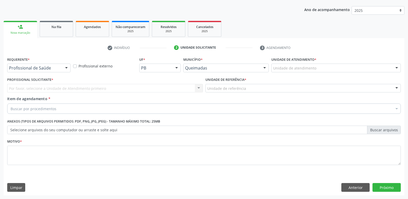
scroll to position [56, 0]
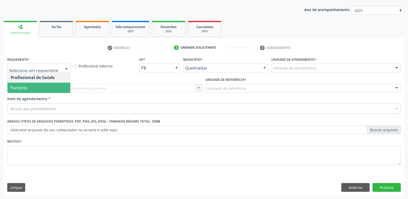
drag, startPoint x: 34, startPoint y: 87, endPoint x: 40, endPoint y: 85, distance: 5.5
click at [34, 87] on span "Paciente" at bounding box center [38, 88] width 63 height 10
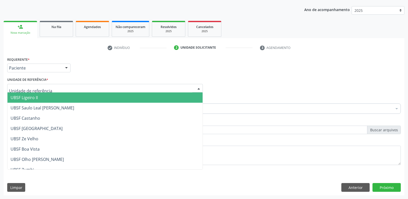
type input "v"
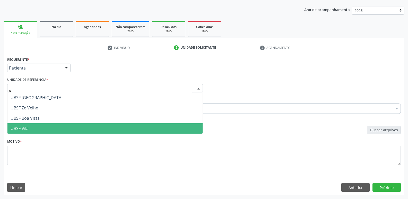
click at [20, 130] on span "UBSF Vila" at bounding box center [20, 129] width 18 height 6
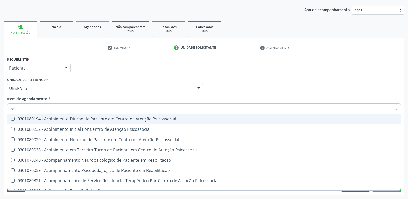
type input "psiq"
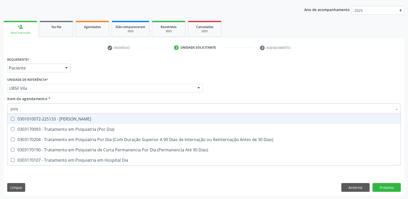
click at [55, 120] on div "0301010072-225133 - [PERSON_NAME]" at bounding box center [204, 119] width 387 height 4
checkbox Psiquiatra "true"
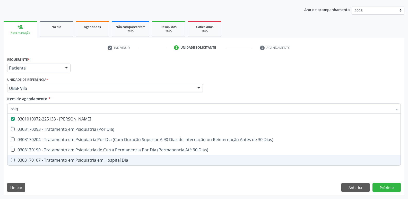
drag, startPoint x: 45, startPoint y: 176, endPoint x: 47, endPoint y: 164, distance: 12.3
click at [45, 174] on div "Requerente * Paciente Profissional de Saúde Paciente Nenhum resultado encontrad…" at bounding box center [204, 126] width 401 height 140
checkbox Dia\) "true"
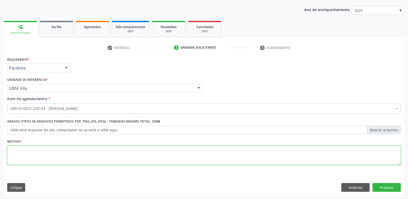
click at [54, 151] on textarea at bounding box center [203, 156] width 393 height 20
paste textarea "avaliação"
type textarea "avaliação"
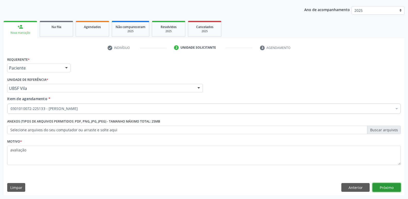
click at [386, 187] on button "Próximo" at bounding box center [386, 187] width 28 height 9
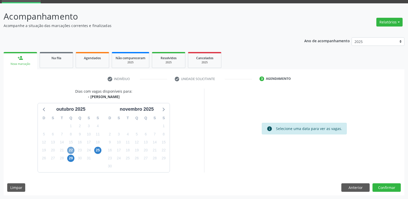
drag, startPoint x: 69, startPoint y: 152, endPoint x: 72, endPoint y: 153, distance: 2.6
click at [72, 153] on span "22" at bounding box center [70, 150] width 7 height 7
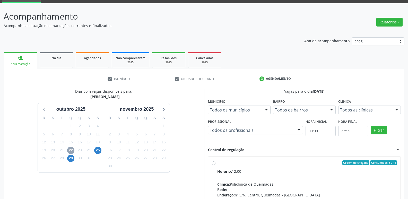
scroll to position [99, 0]
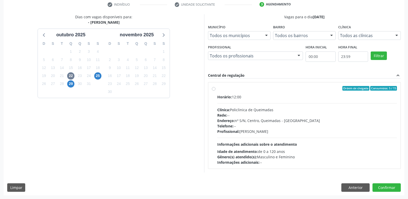
drag, startPoint x: 335, startPoint y: 148, endPoint x: 358, endPoint y: 118, distance: 38.2
click at [335, 148] on div "Horário: 12:00 Clínica: Policlinica de Queimadas Rede: -- Endereço: nº S/N, Cen…" at bounding box center [307, 129] width 180 height 71
click at [215, 91] on input "Ordem de chegada Consumidos: 5 / 15 Horário: 12:00 Clínica: Policlinica de Quei…" at bounding box center [214, 88] width 4 height 5
radio input "true"
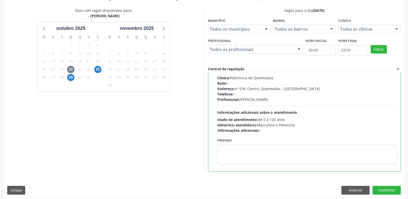
scroll to position [109, 0]
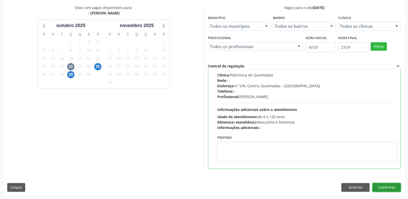
click at [383, 184] on button "Confirmar" at bounding box center [386, 187] width 28 height 9
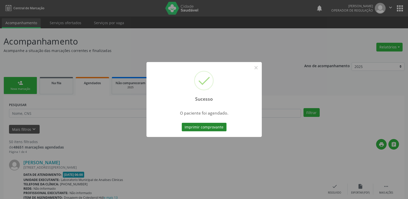
click at [213, 131] on button "Imprimir comprovante" at bounding box center [204, 127] width 45 height 9
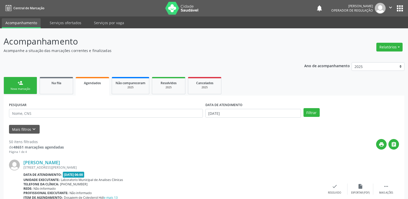
click at [23, 81] on div "person_add" at bounding box center [20, 83] width 6 height 6
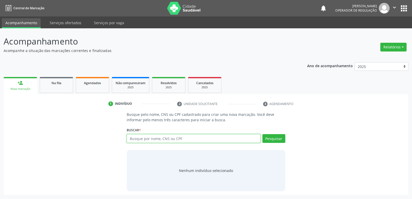
click at [153, 141] on input "text" at bounding box center [194, 138] width 134 height 9
click at [392, 11] on button "" at bounding box center [394, 8] width 10 height 11
click at [375, 28] on link "Sair" at bounding box center [381, 31] width 36 height 7
